Goal: Task Accomplishment & Management: Manage account settings

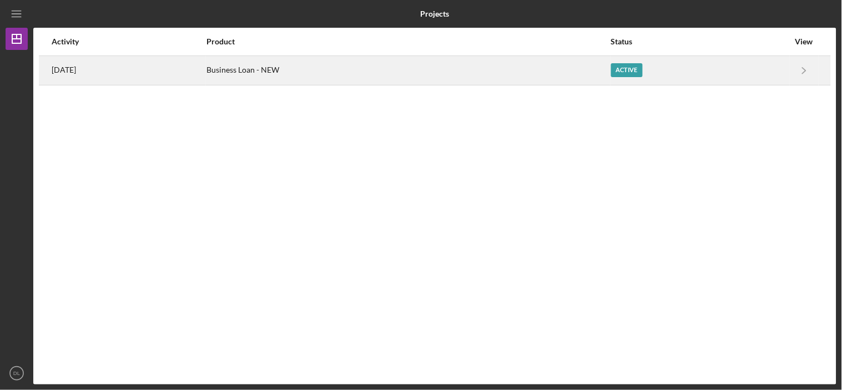
click at [92, 63] on div "[DATE]" at bounding box center [129, 71] width 154 height 28
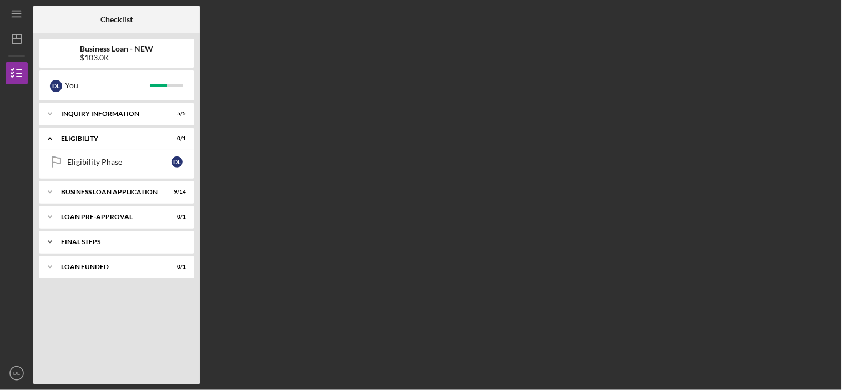
click at [114, 239] on div "FINAL STEPS" at bounding box center [120, 242] width 119 height 7
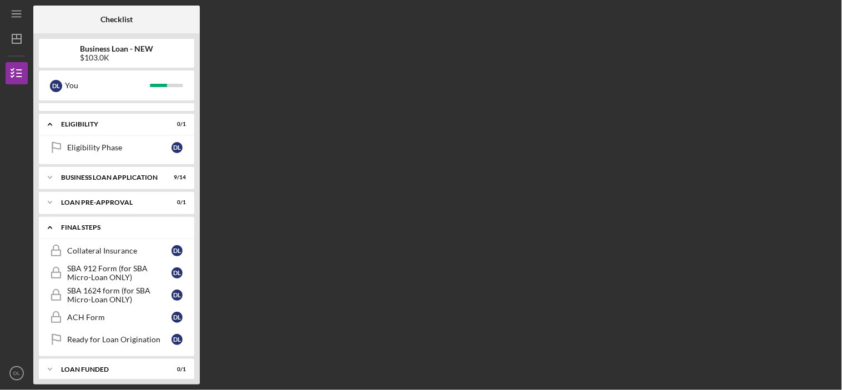
scroll to position [23, 0]
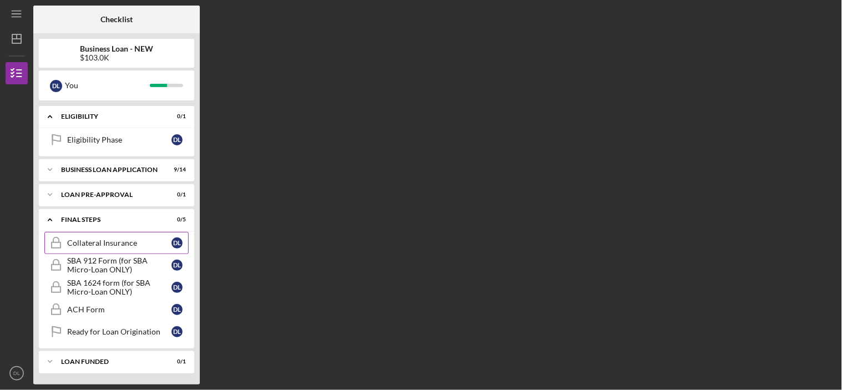
click at [118, 234] on link "Collateral Insurance Collateral Insurance D L" at bounding box center [116, 243] width 144 height 22
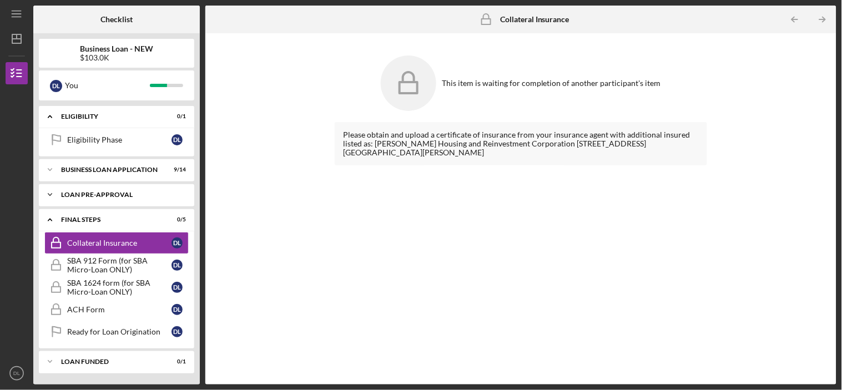
click at [120, 188] on div "Icon/Expander LOAN PRE-APPROVAL 0 / 1" at bounding box center [116, 195] width 155 height 22
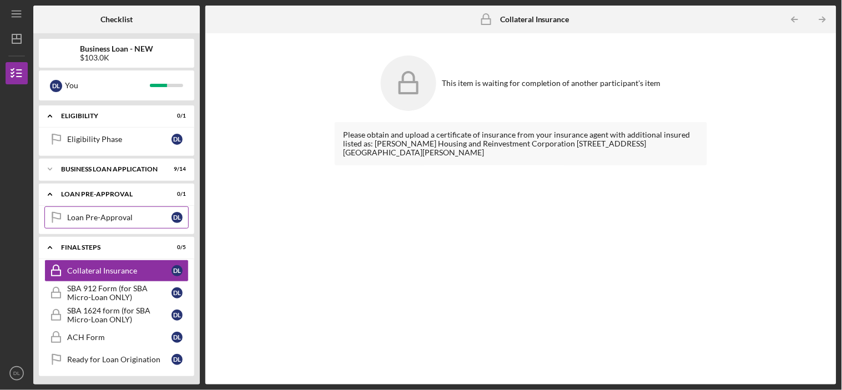
click at [112, 218] on div "Loan Pre-Approval" at bounding box center [119, 217] width 104 height 9
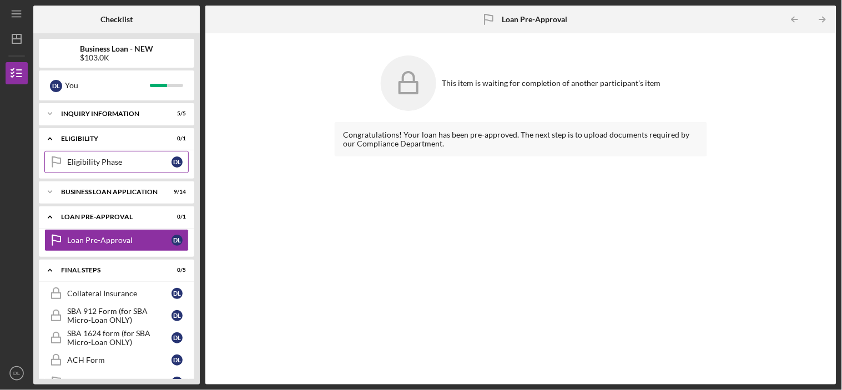
click at [94, 159] on div "Eligibility Phase" at bounding box center [119, 162] width 104 height 9
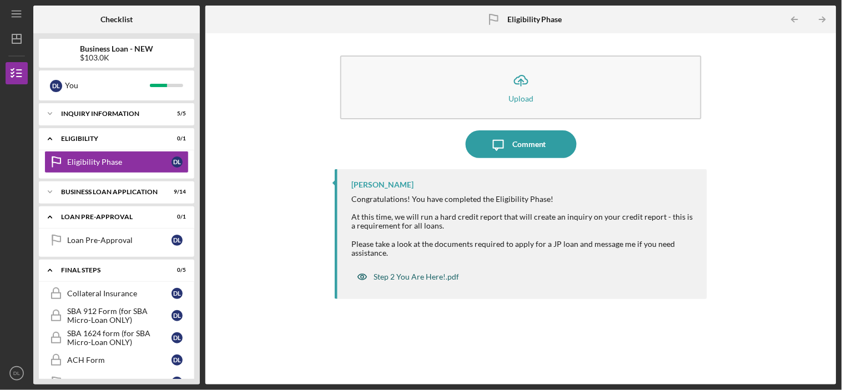
click at [430, 275] on div "Step 2 You Are Here!.pdf" at bounding box center [416, 277] width 85 height 9
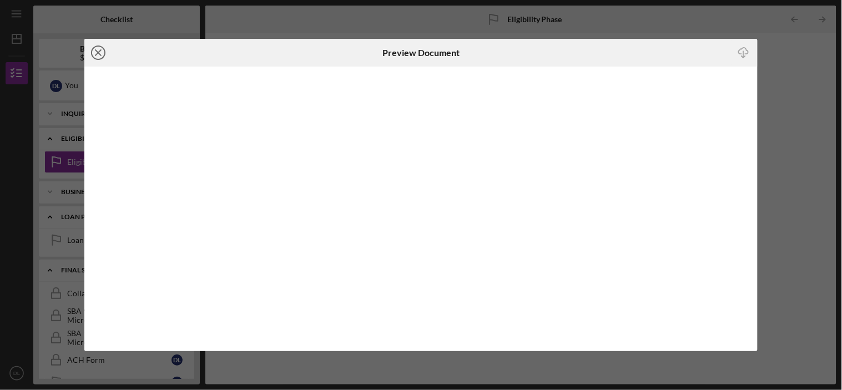
click at [98, 53] on line at bounding box center [98, 53] width 6 height 6
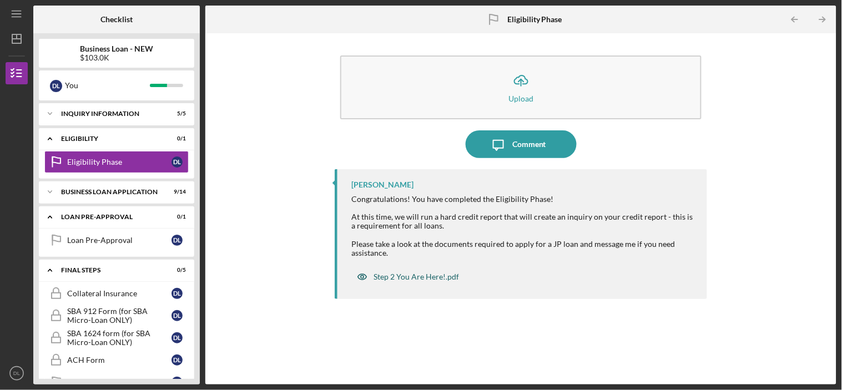
click at [405, 276] on div "Step 2 You Are Here!.pdf" at bounding box center [416, 277] width 85 height 9
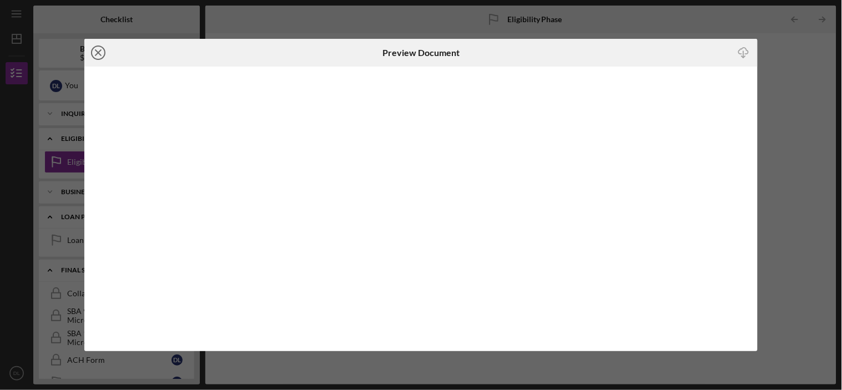
click at [93, 53] on icon "Icon/Close" at bounding box center [98, 53] width 28 height 28
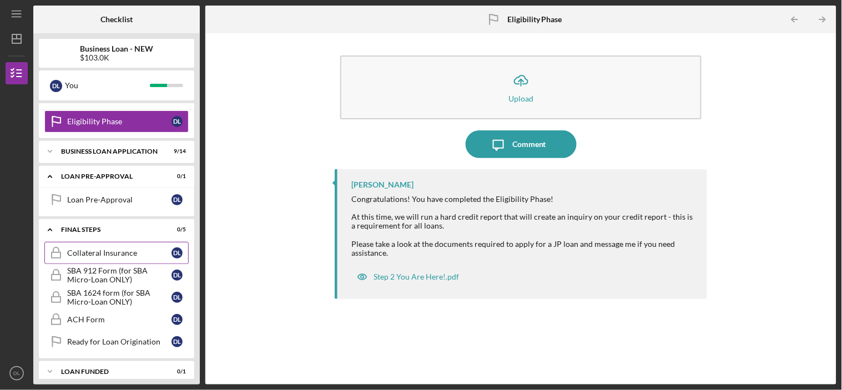
scroll to position [51, 0]
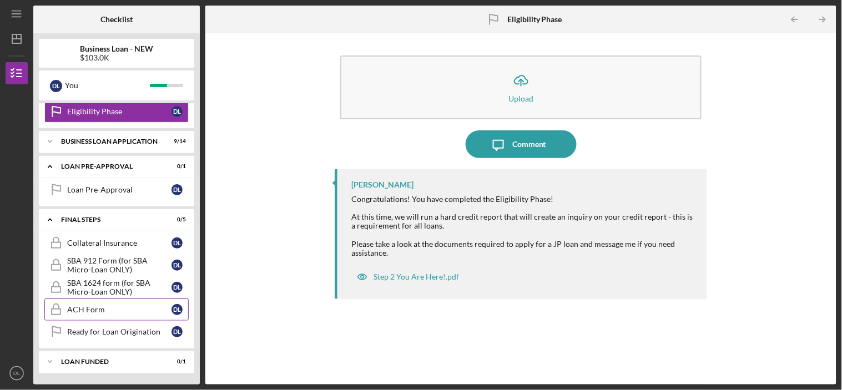
click at [100, 308] on div "ACH Form" at bounding box center [119, 309] width 104 height 9
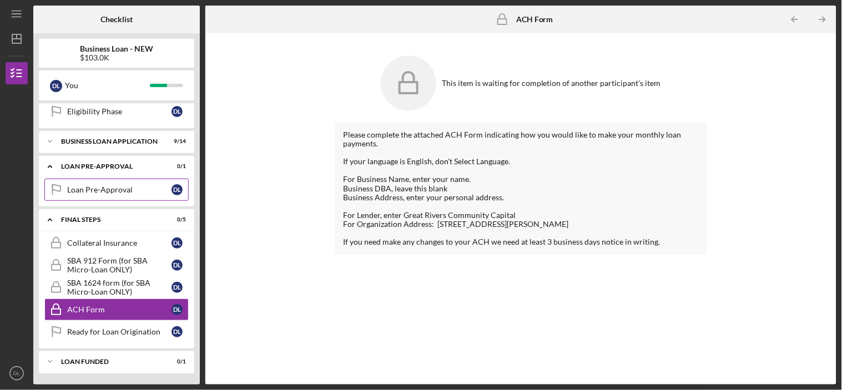
click at [105, 184] on link "Loan Pre-Approval Loan Pre-Approval D L" at bounding box center [116, 190] width 144 height 22
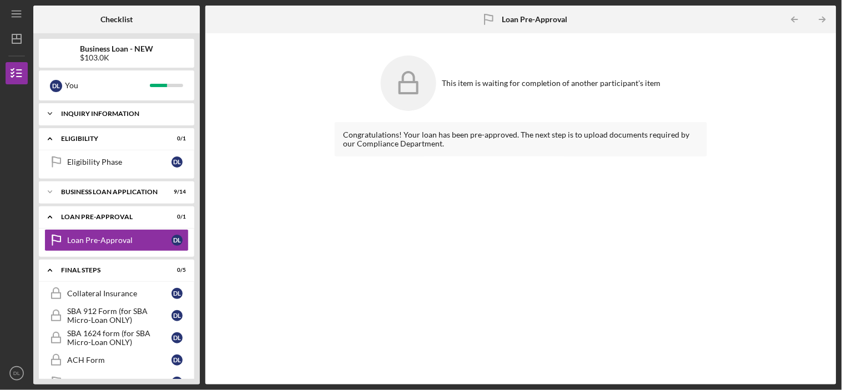
click at [118, 115] on div "INQUIRY INFORMATION" at bounding box center [120, 113] width 119 height 7
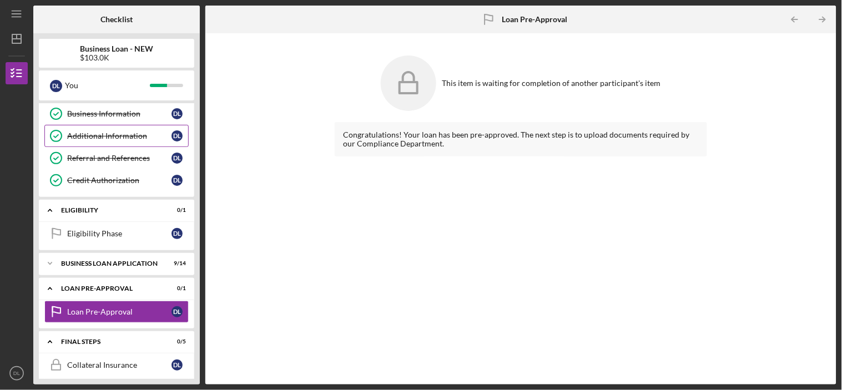
scroll to position [123, 0]
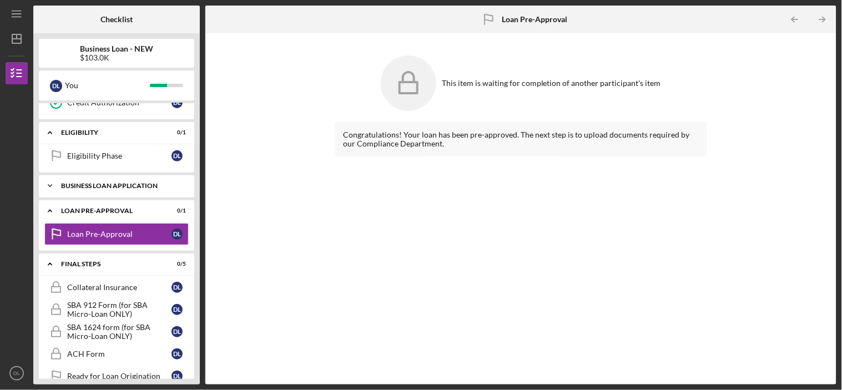
click at [120, 185] on div "BUSINESS LOAN APPLICATION" at bounding box center [120, 186] width 119 height 7
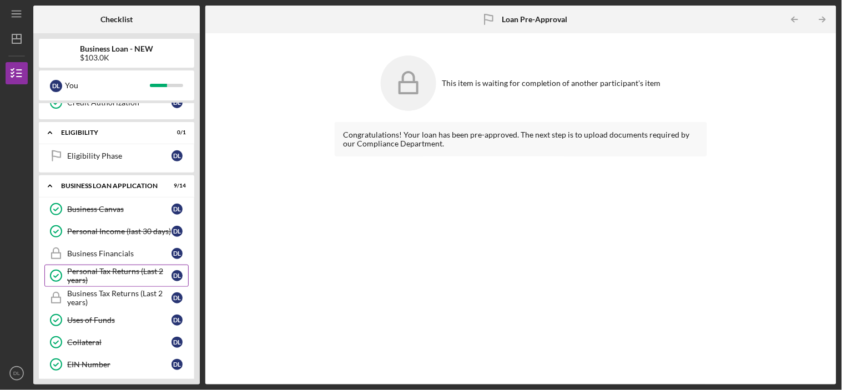
click at [108, 269] on div "Personal Tax Returns (Last 2 years)" at bounding box center [119, 276] width 104 height 18
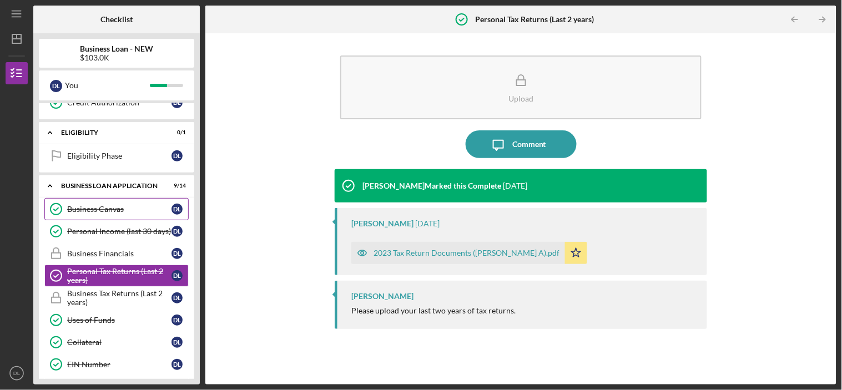
click at [105, 210] on div "Business Canvas" at bounding box center [119, 209] width 104 height 9
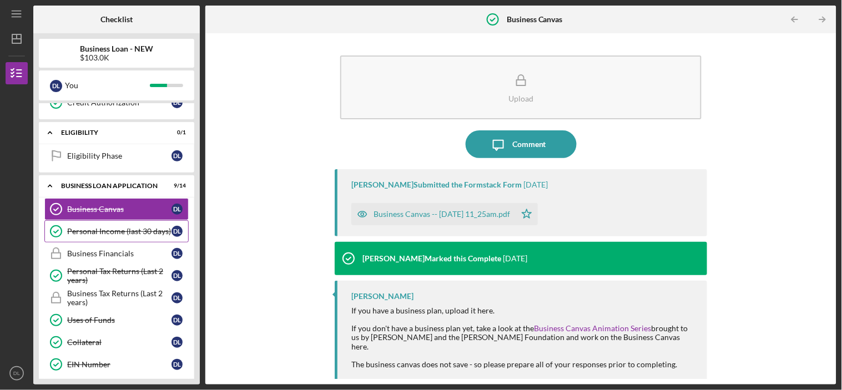
click at [109, 230] on div "Personal Income (last 30 days)" at bounding box center [119, 231] width 104 height 9
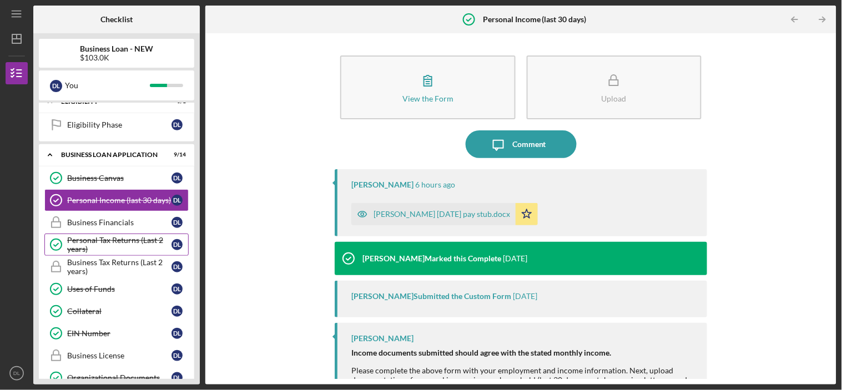
scroll to position [185, 0]
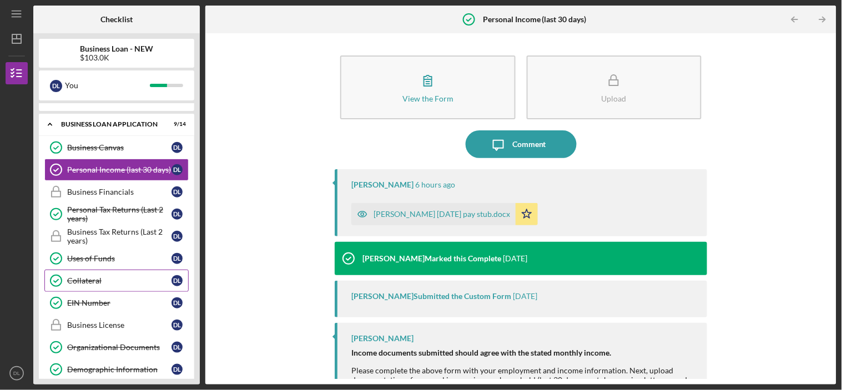
click at [93, 275] on link "Collateral Collateral D L" at bounding box center [116, 281] width 144 height 22
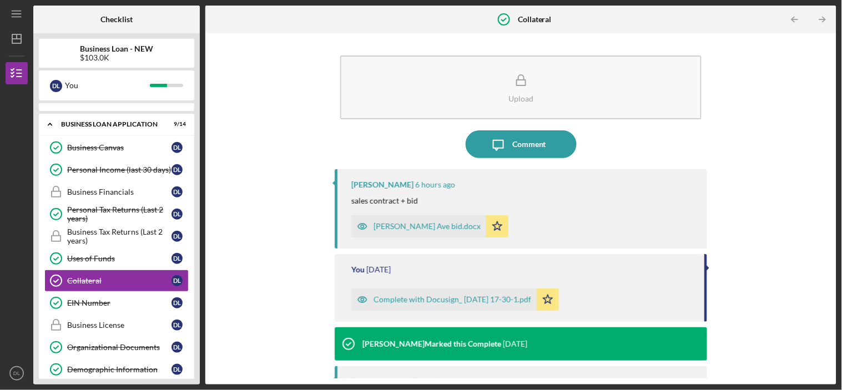
click at [358, 229] on icon "button" at bounding box center [362, 227] width 9 height 6
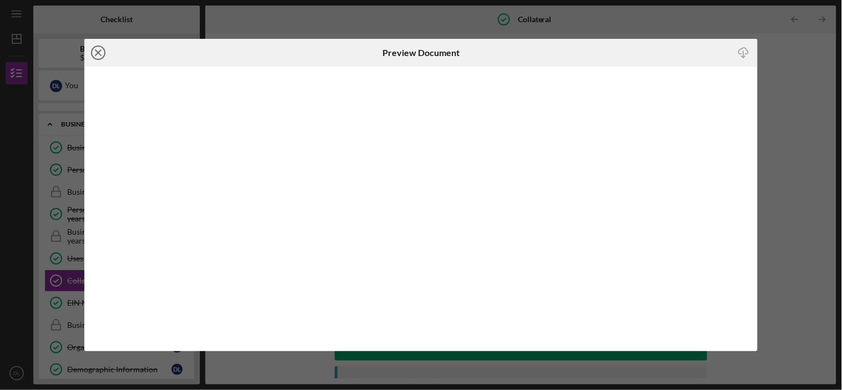
click at [98, 54] on icon "Icon/Close" at bounding box center [98, 53] width 28 height 28
